Goal: Information Seeking & Learning: Understand process/instructions

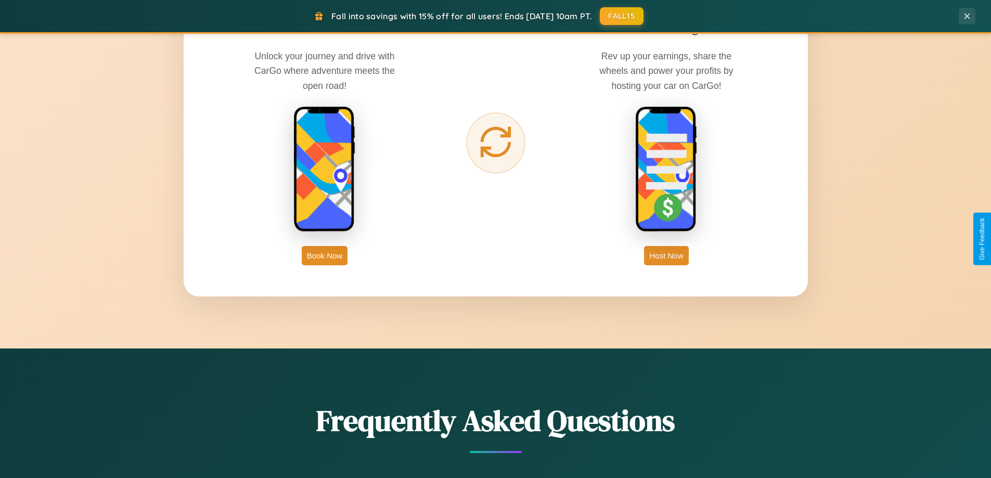
scroll to position [1672, 0]
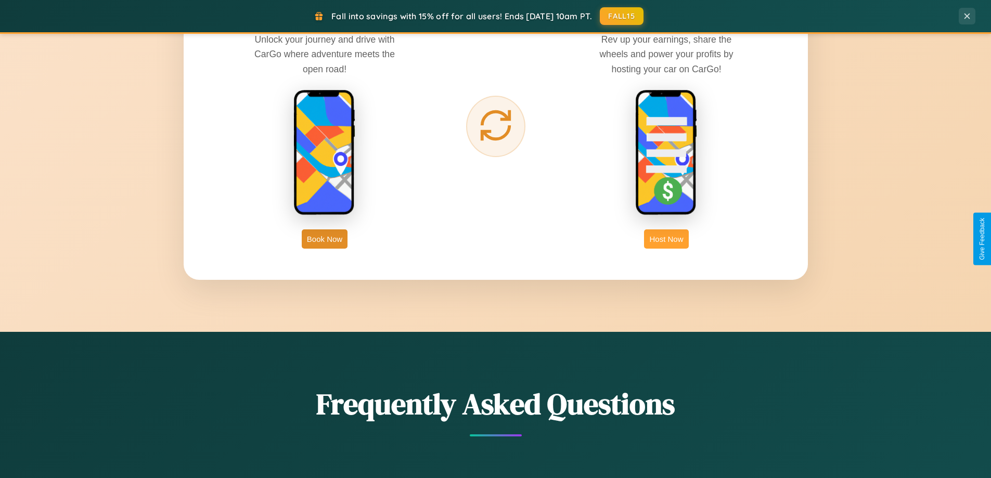
click at [667, 239] on button "Host Now" at bounding box center [666, 238] width 44 height 19
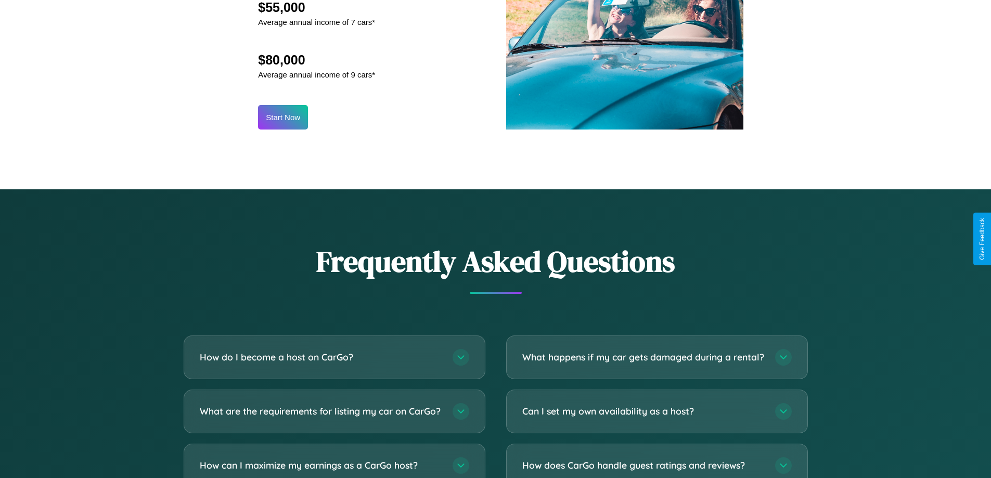
scroll to position [1406, 0]
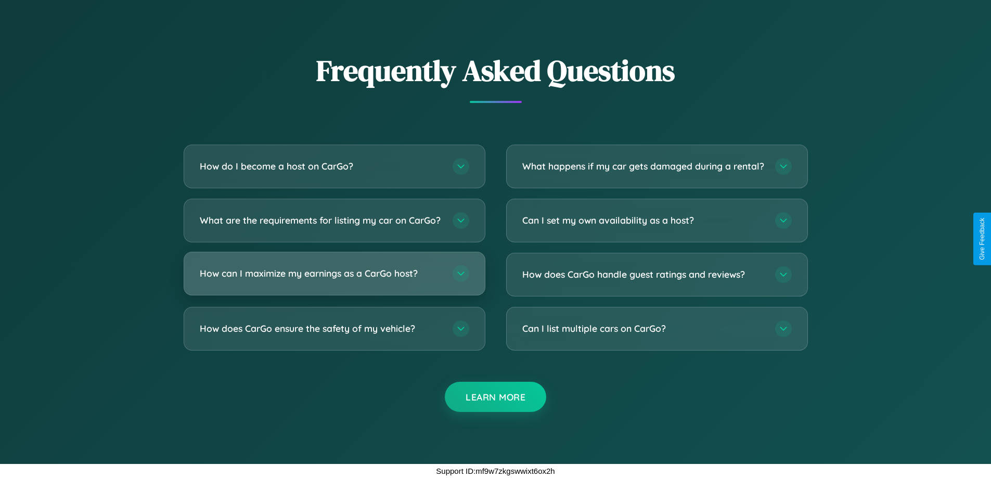
click at [334, 273] on h3 "How can I maximize my earnings as a CarGo host?" at bounding box center [321, 273] width 242 height 13
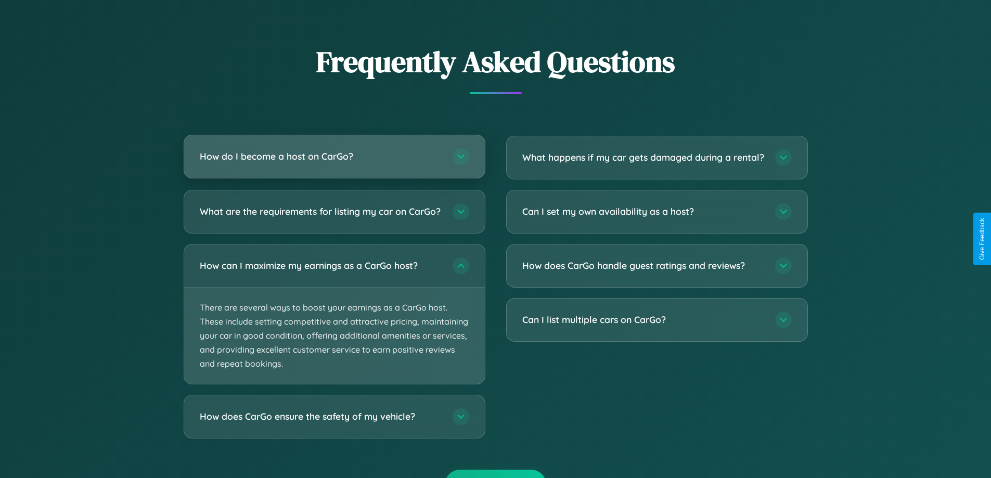
click at [334, 157] on h3 "How do I become a host on CarGo?" at bounding box center [321, 156] width 242 height 13
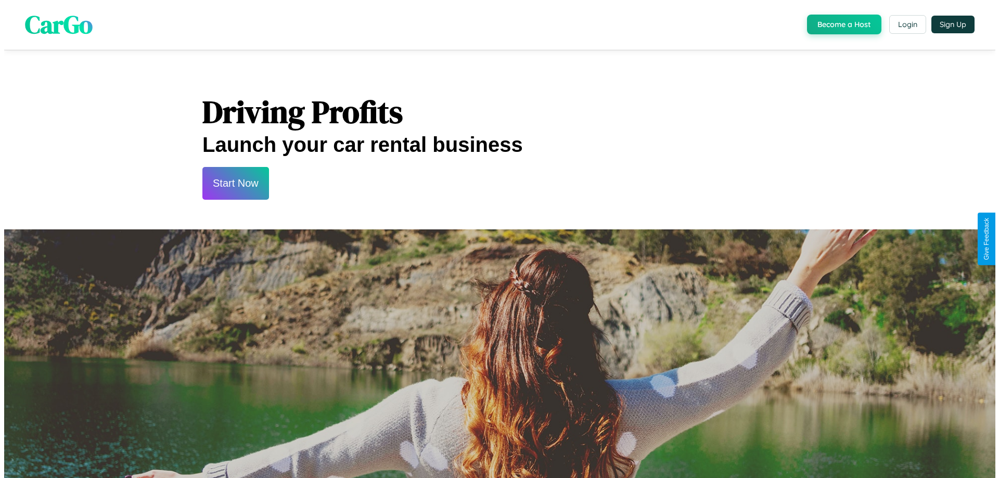
scroll to position [0, 0]
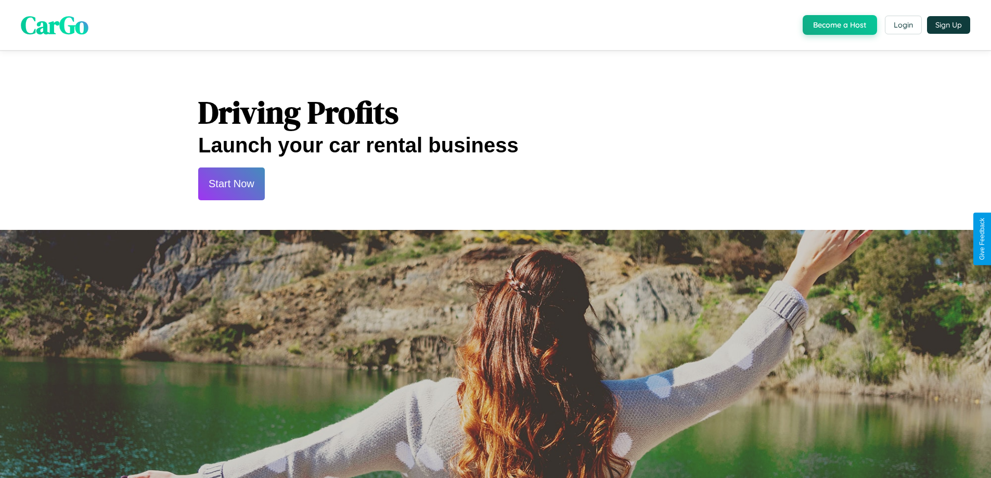
click at [231, 184] on button "Start Now" at bounding box center [231, 184] width 67 height 33
